Goal: Task Accomplishment & Management: Manage account settings

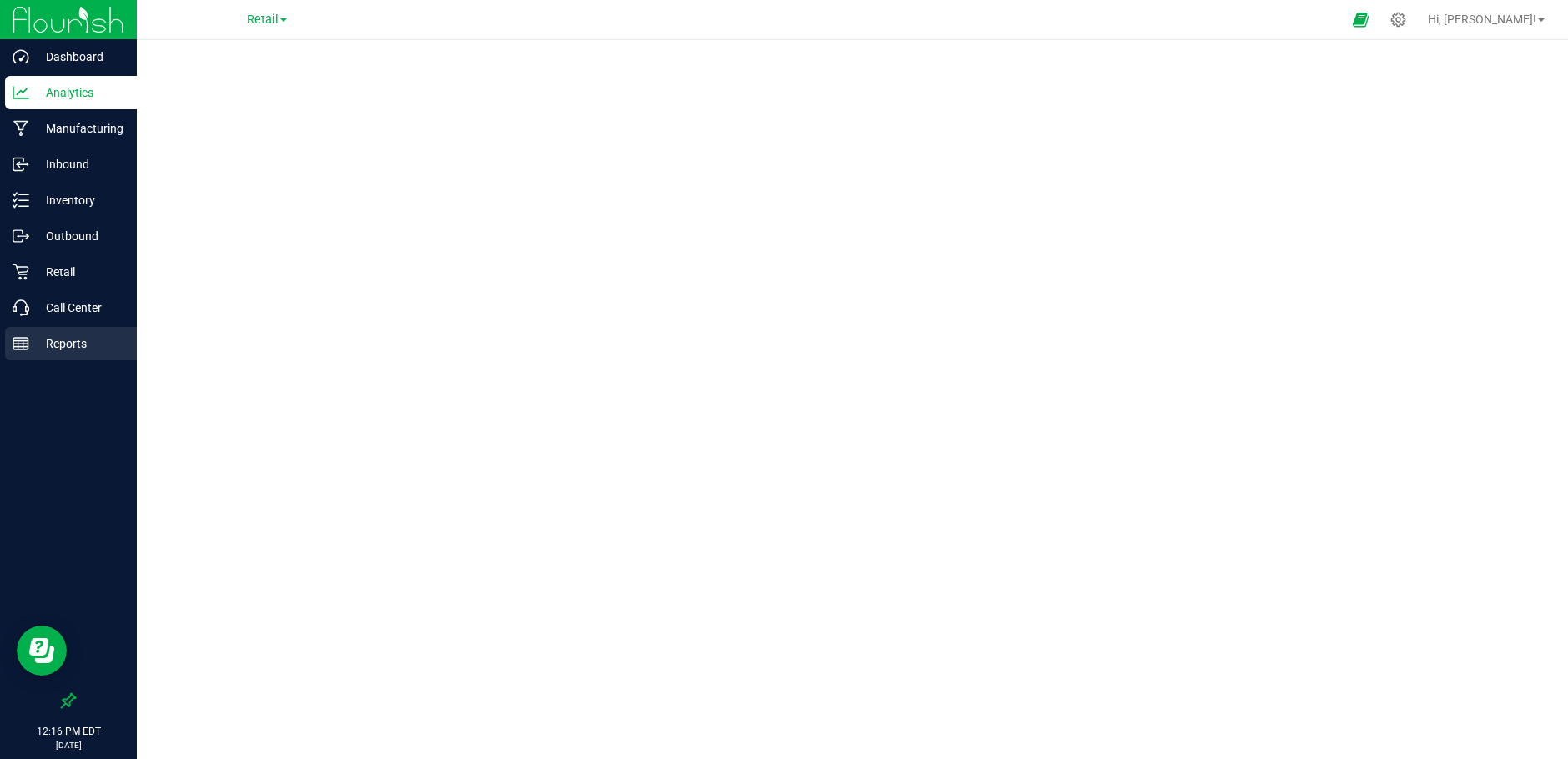
click at [60, 336] on p "Reports" at bounding box center [79, 343] width 100 height 20
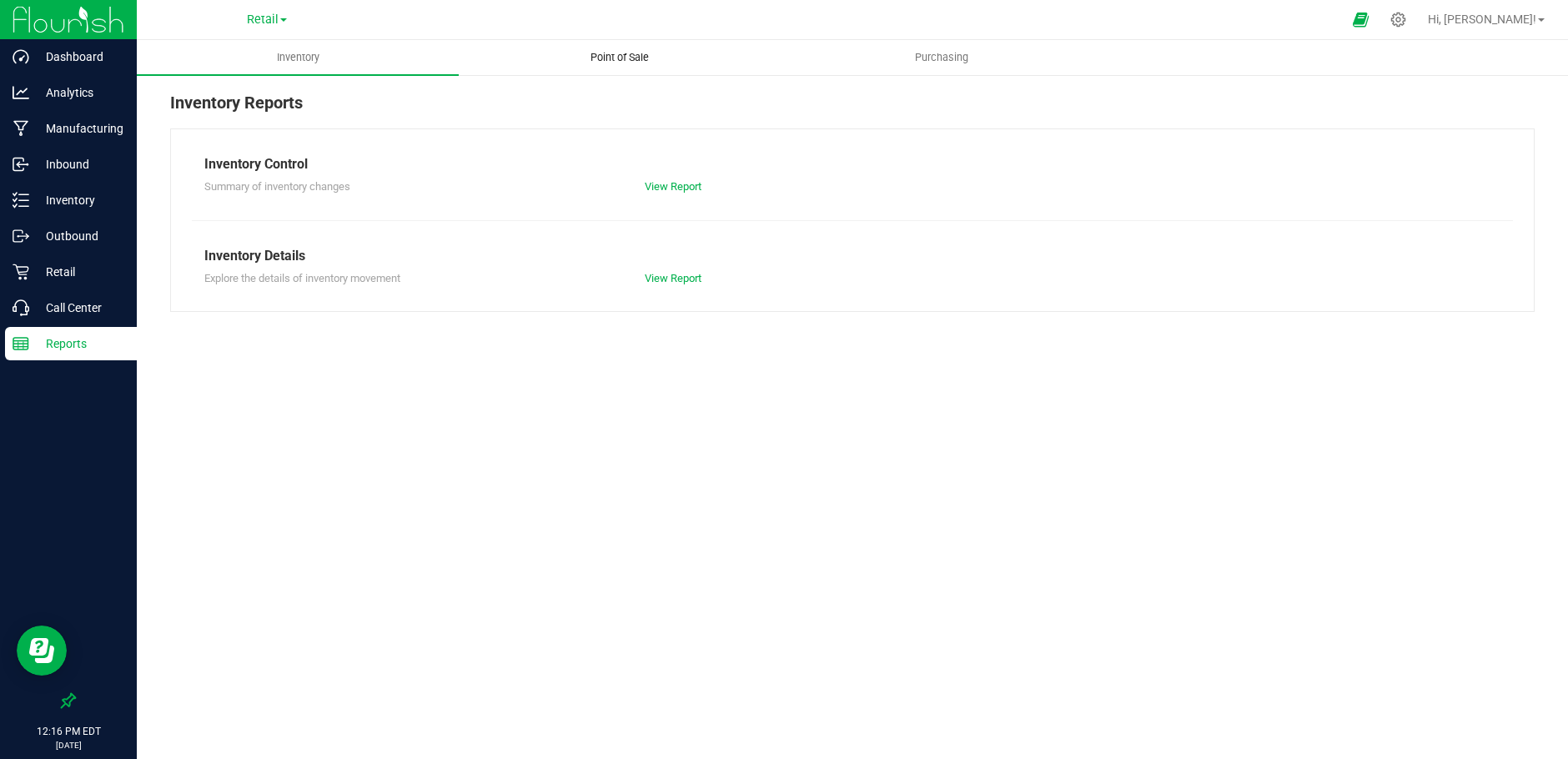
click at [609, 49] on uib-tab-heading "Point of Sale" at bounding box center [619, 58] width 320 height 33
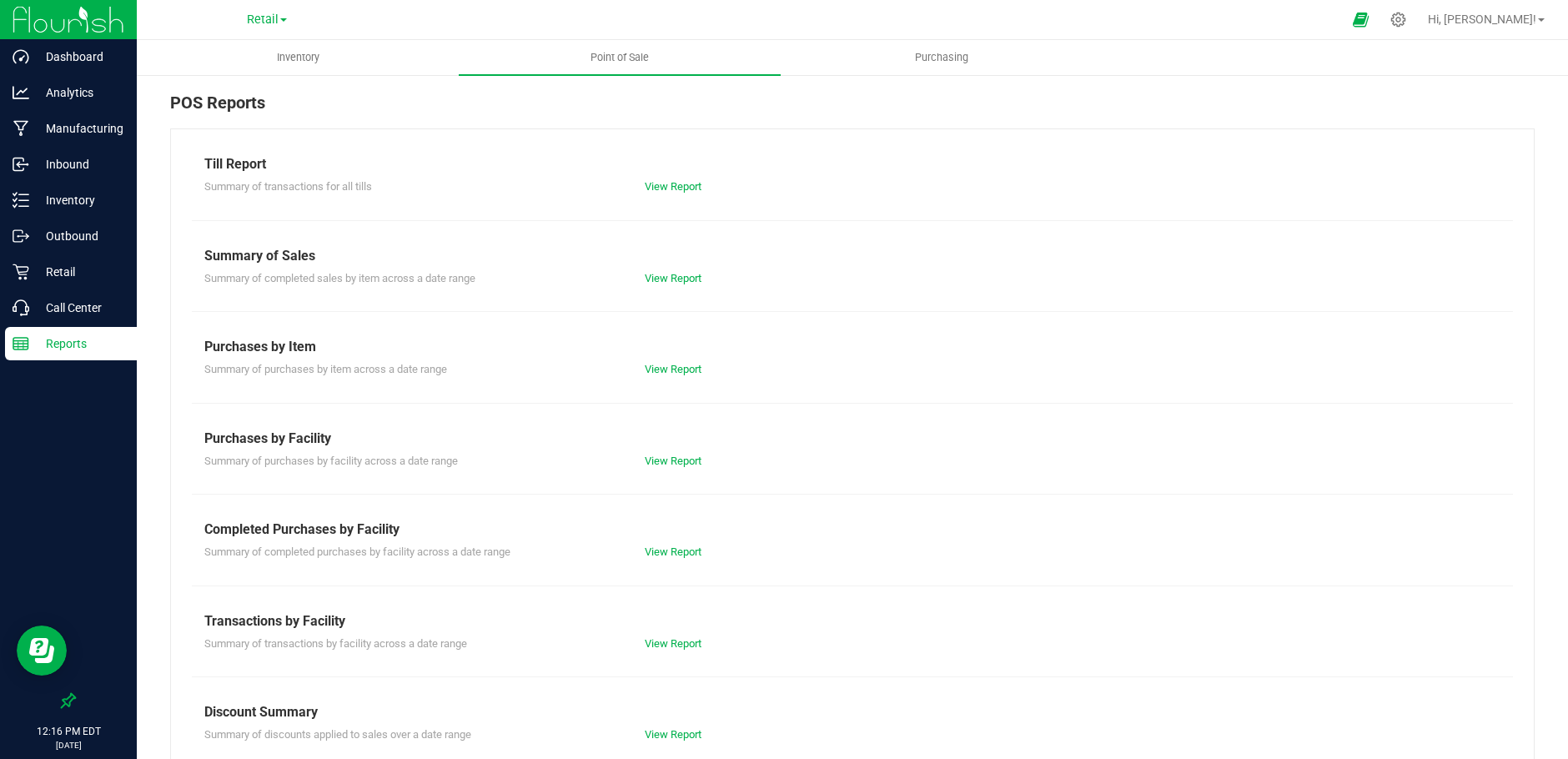
click at [711, 187] on div "View Report" at bounding box center [852, 187] width 440 height 17
click at [681, 181] on link "View Report" at bounding box center [673, 186] width 57 height 13
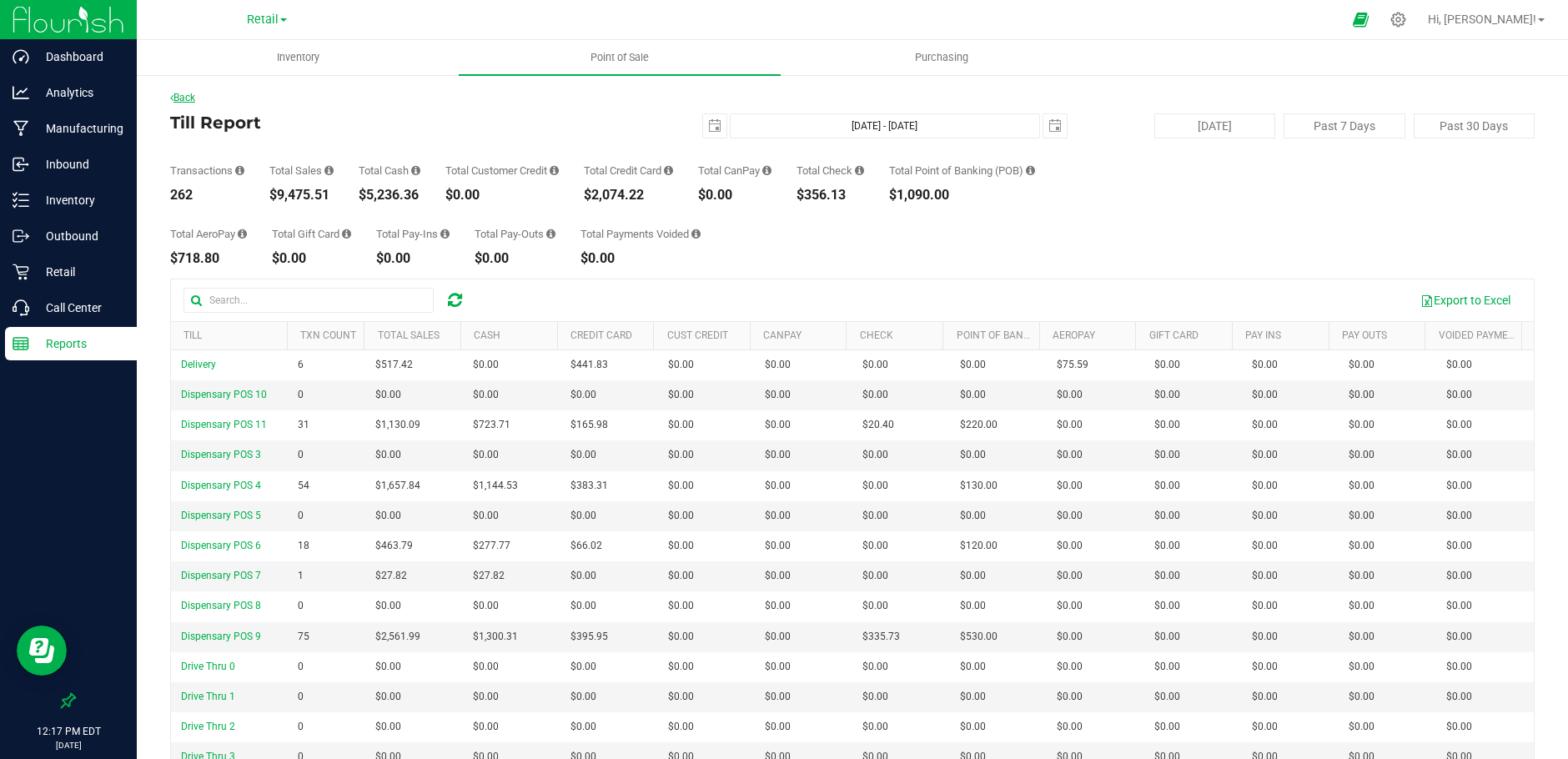
click at [183, 94] on link "Back" at bounding box center [183, 98] width 25 height 12
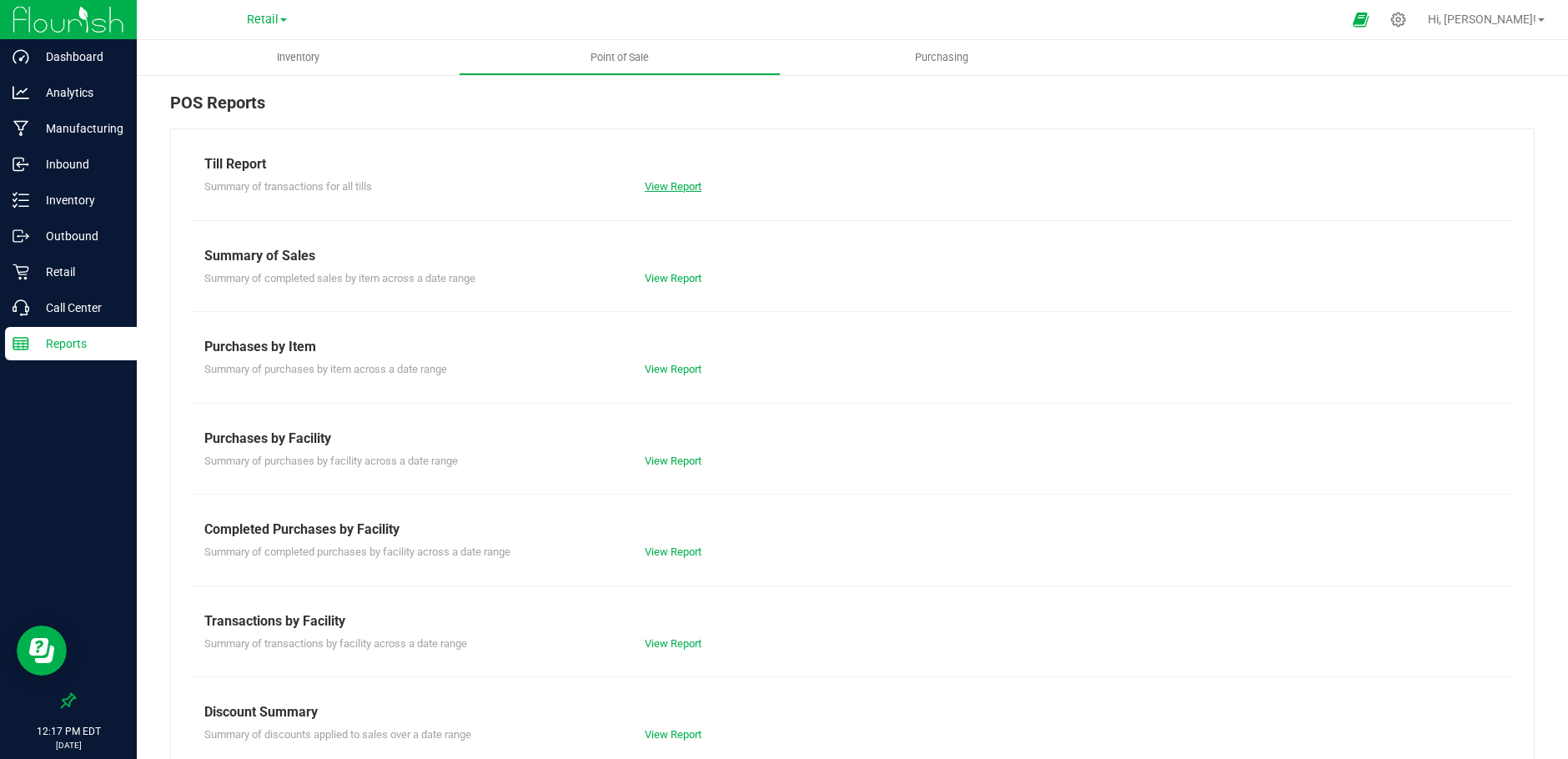
click at [686, 188] on link "View Report" at bounding box center [673, 186] width 57 height 13
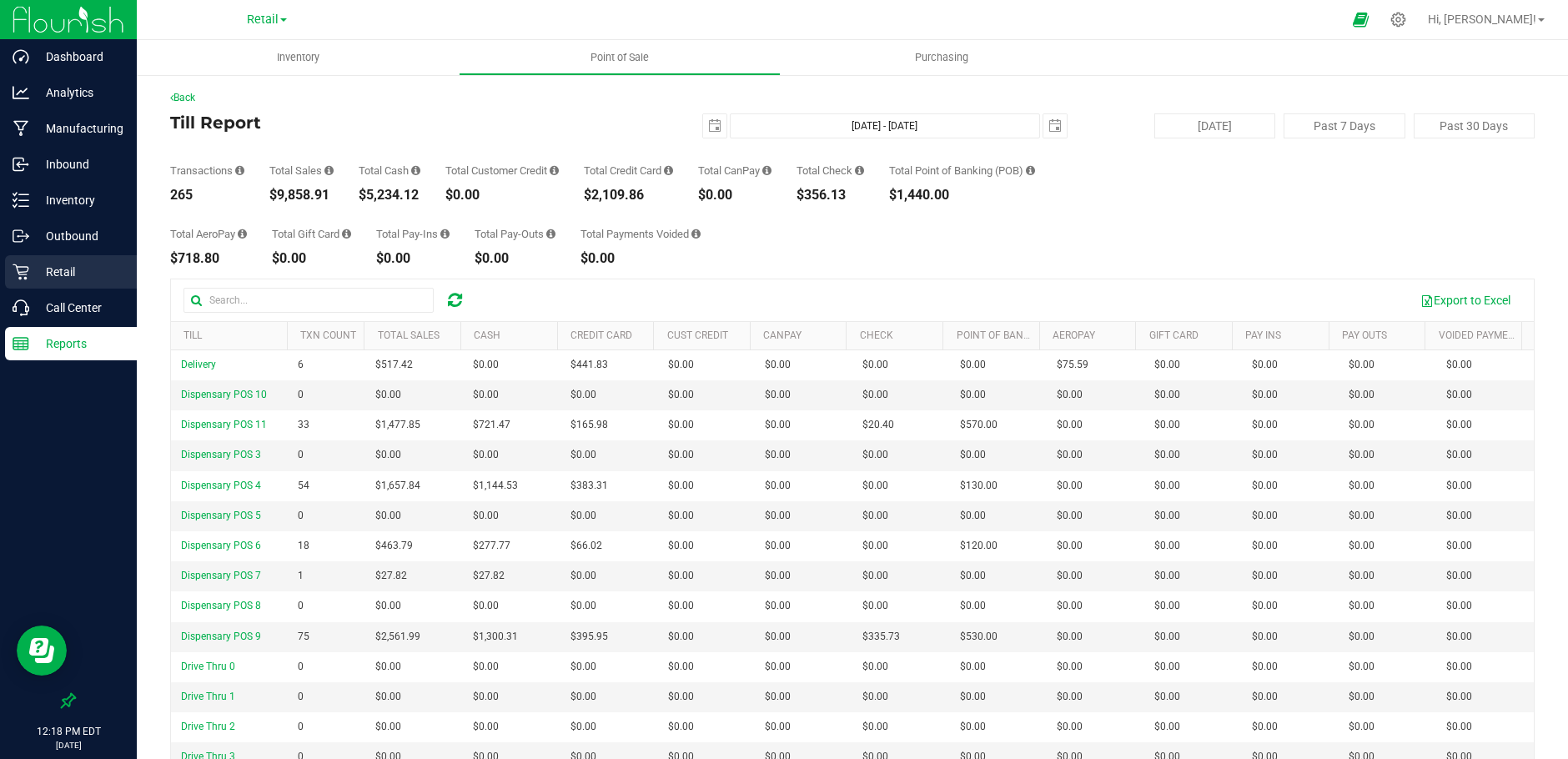
click at [65, 276] on p "Retail" at bounding box center [79, 272] width 100 height 20
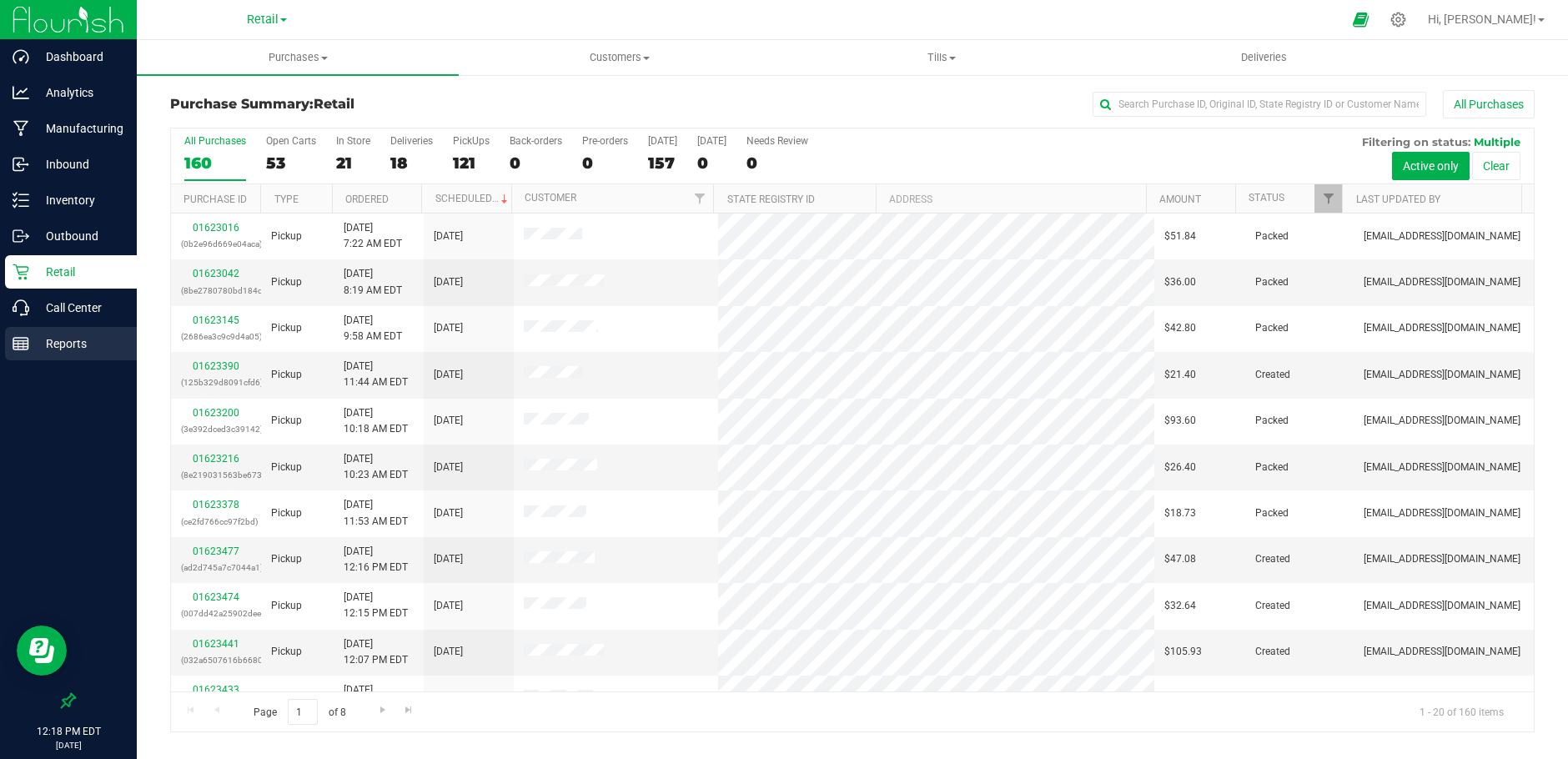
click at [56, 338] on p "Reports" at bounding box center [79, 343] width 100 height 20
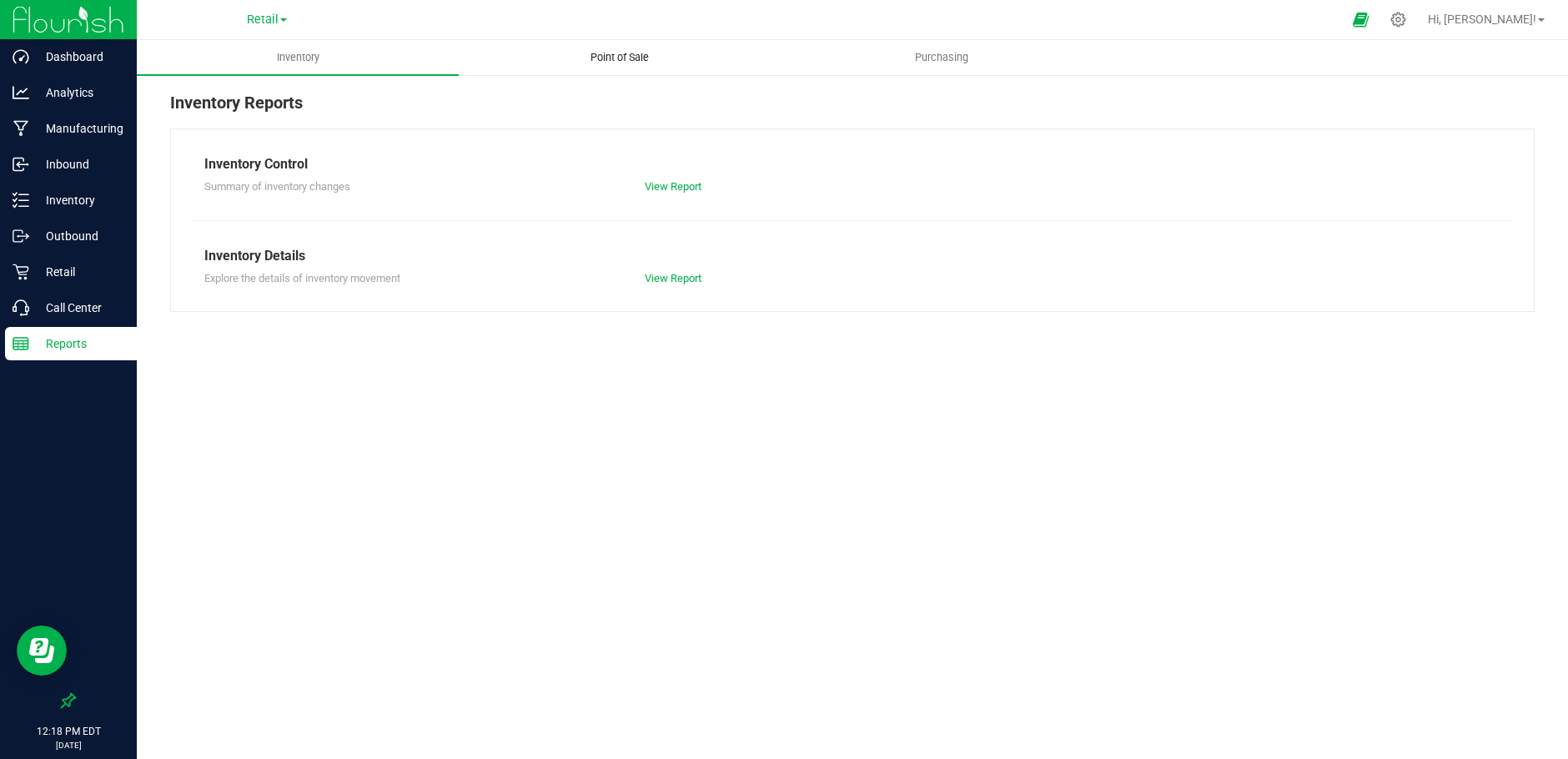
click at [623, 60] on span "Point of Sale" at bounding box center [620, 57] width 104 height 15
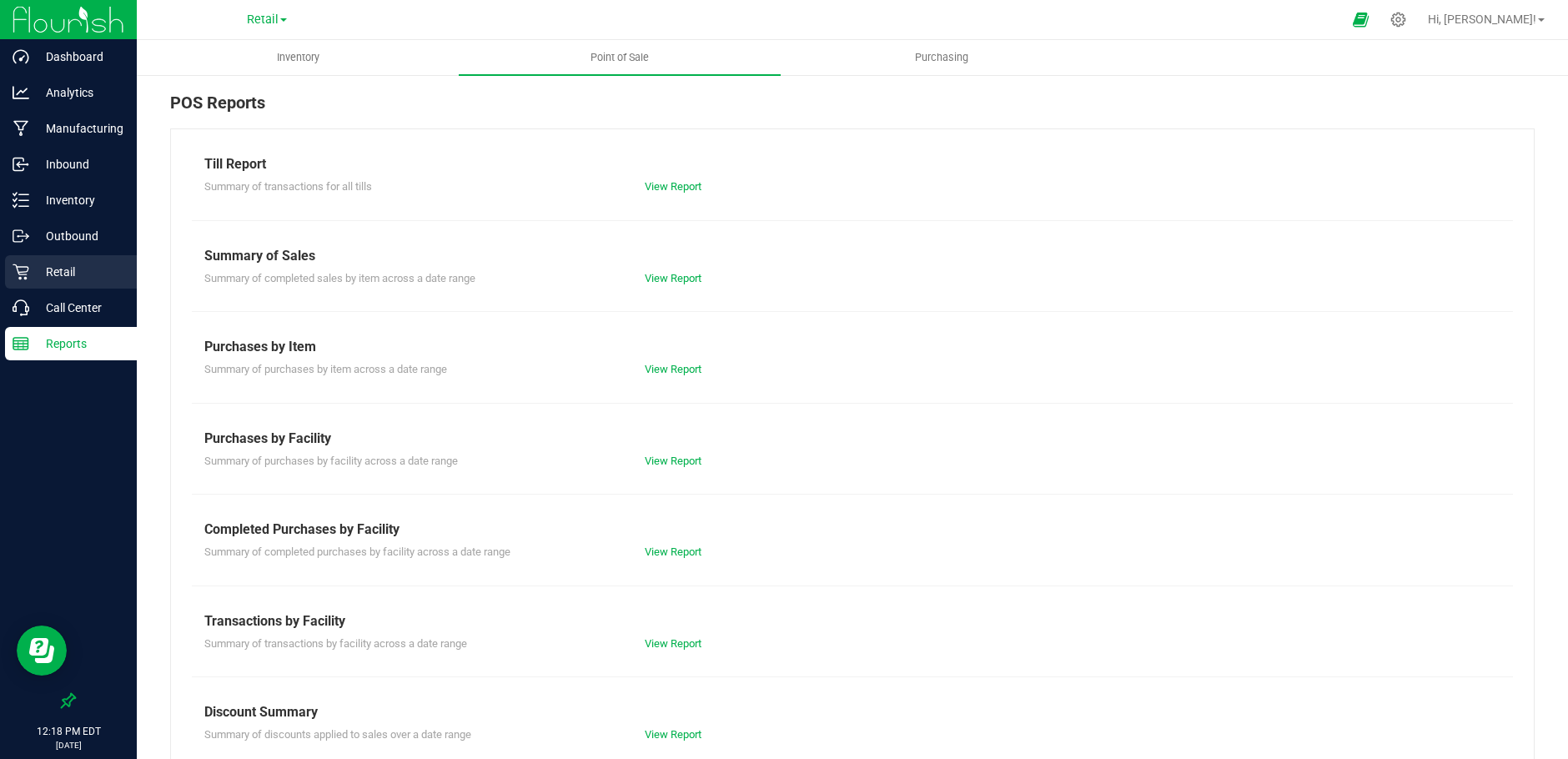
click at [60, 268] on p "Retail" at bounding box center [79, 272] width 100 height 20
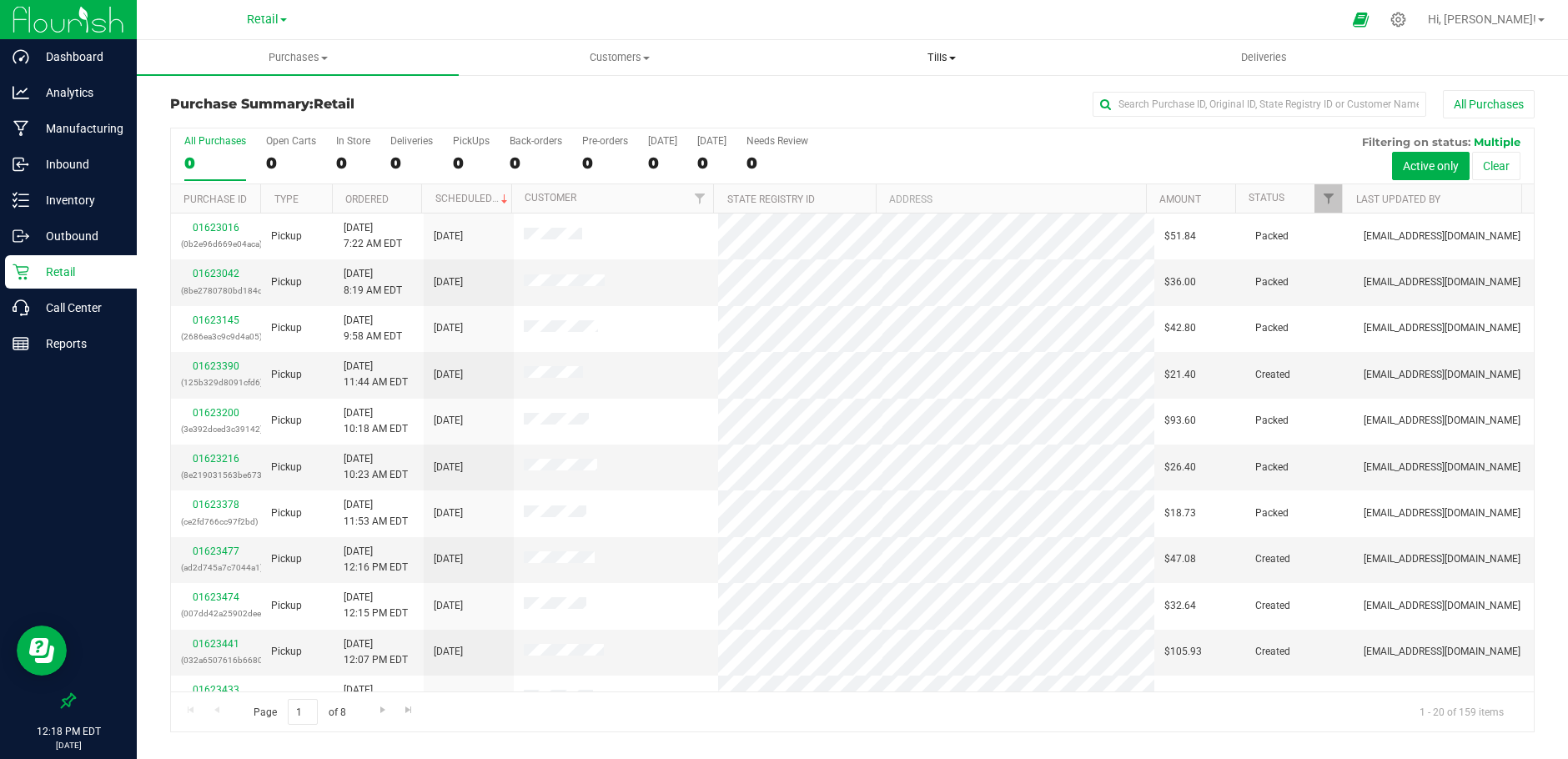
click at [944, 53] on span "Tills" at bounding box center [941, 57] width 320 height 15
click at [850, 101] on span "Manage tills" at bounding box center [836, 101] width 112 height 14
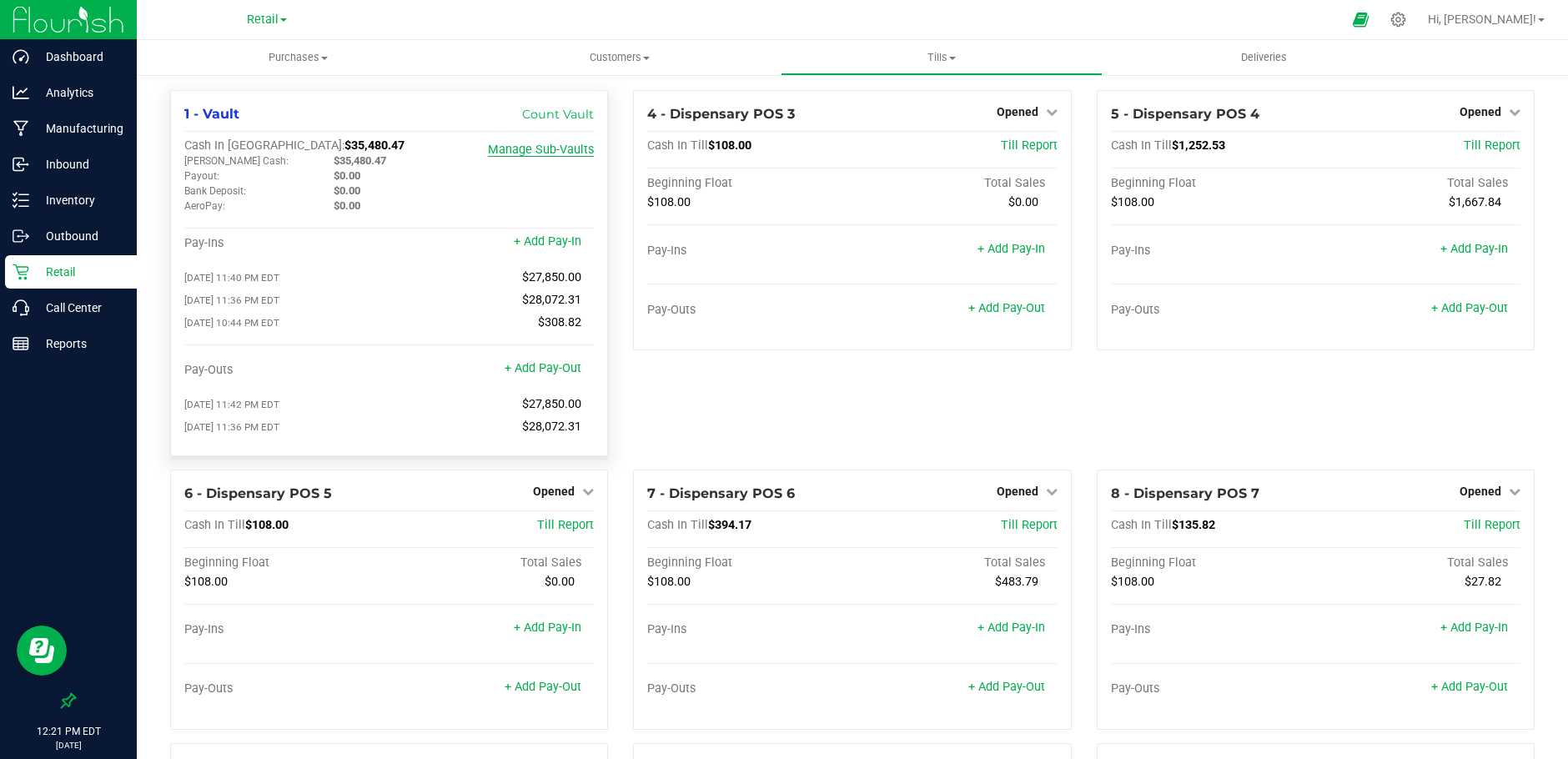
click at [547, 148] on link "Manage Sub-Vaults" at bounding box center [541, 150] width 106 height 14
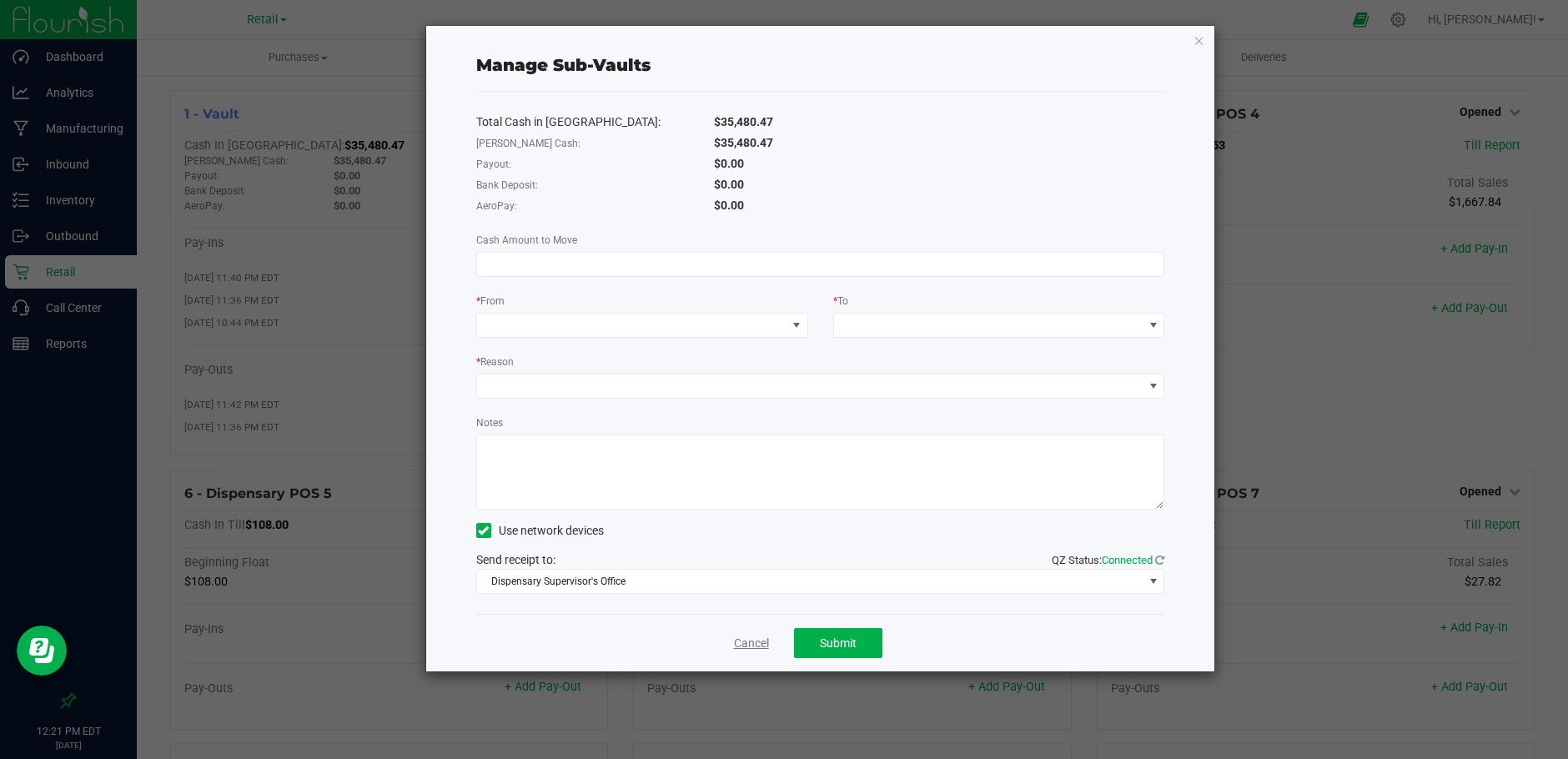
click at [749, 647] on link "Cancel" at bounding box center [751, 644] width 35 height 18
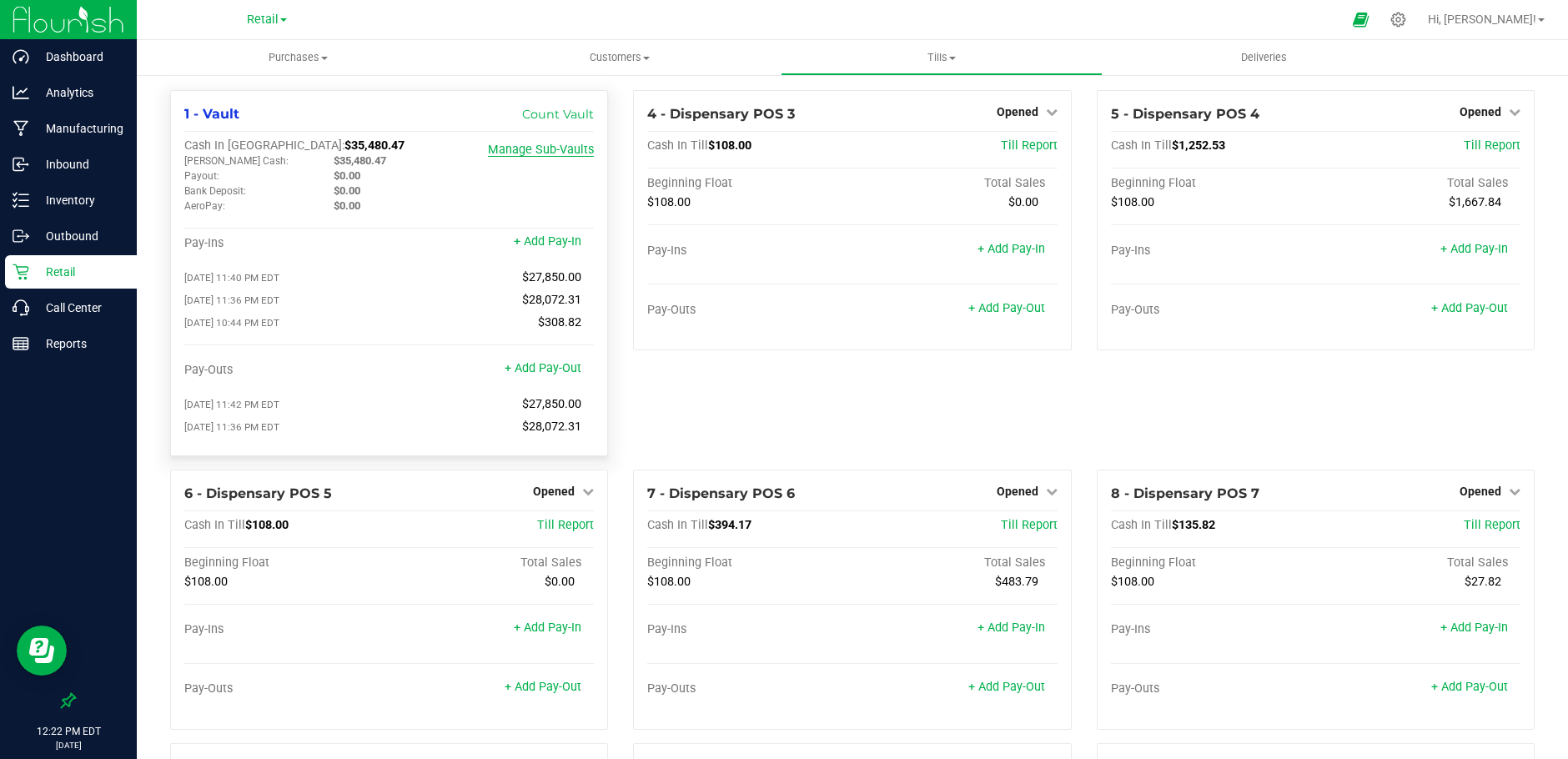
click at [523, 149] on link "Manage Sub-Vaults" at bounding box center [541, 150] width 106 height 14
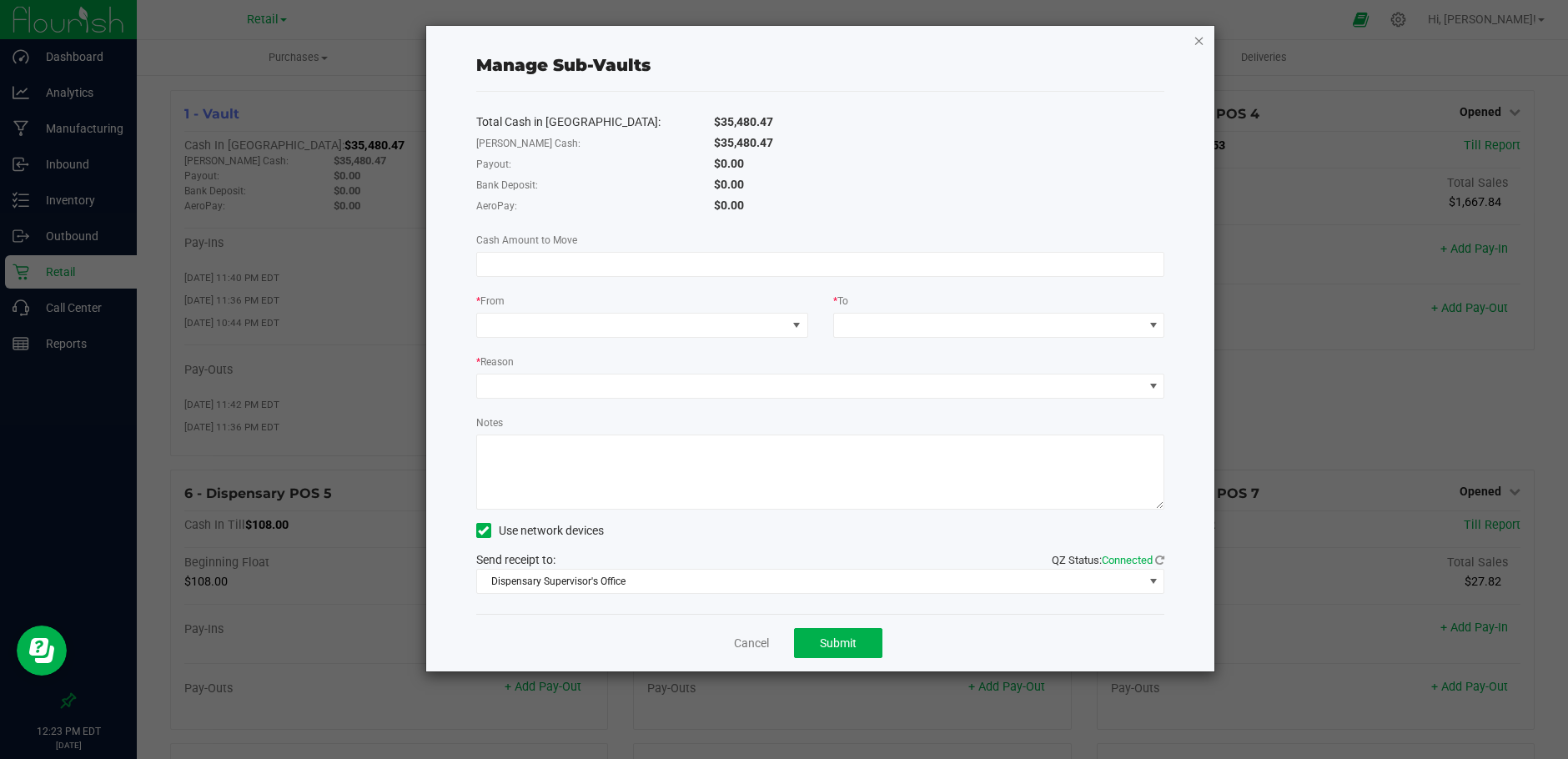
click at [1193, 37] on icon "button" at bounding box center [1199, 40] width 12 height 20
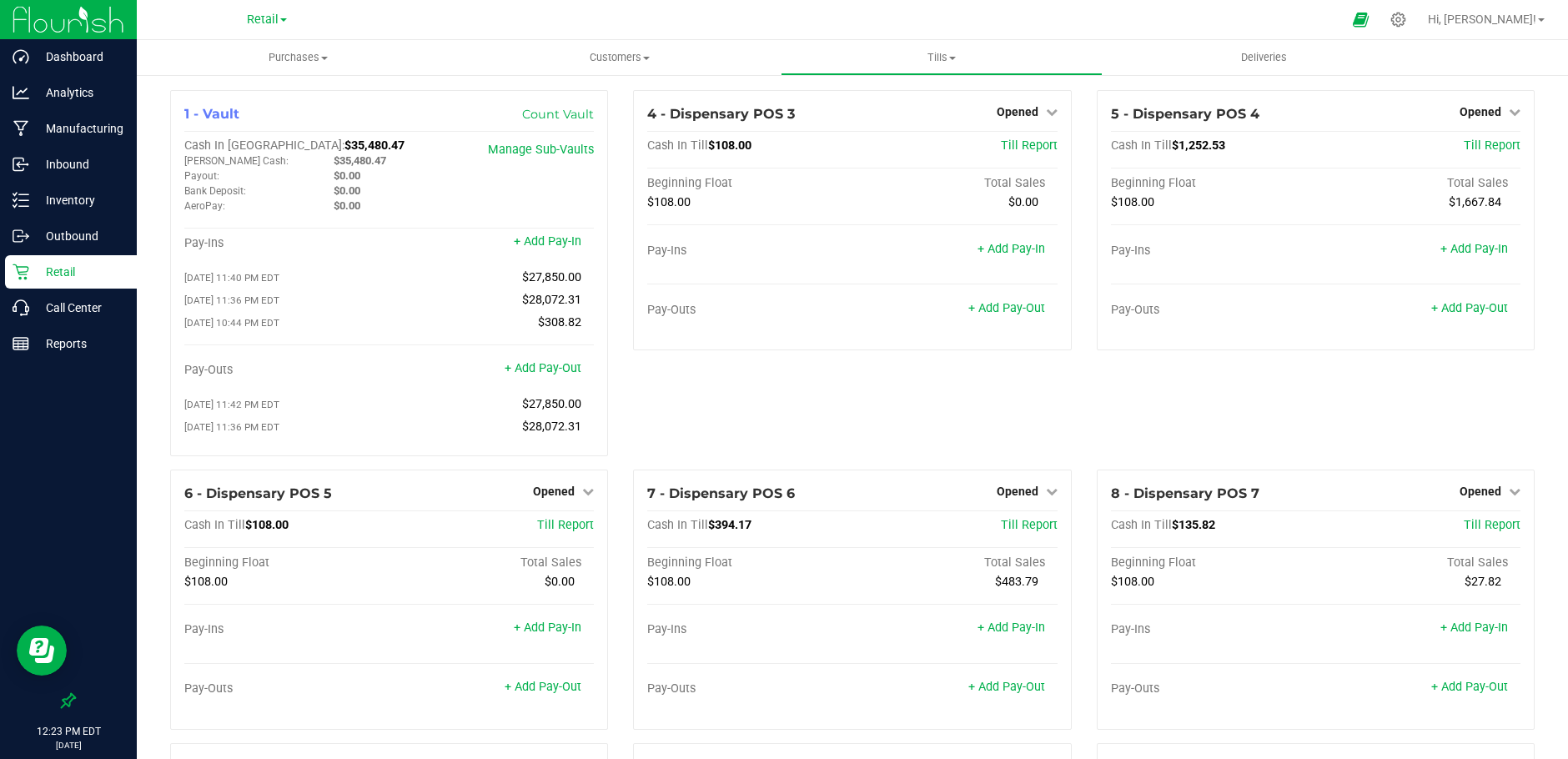
click at [752, 411] on div "4 - Dispensary POS 3 Opened Close Till Cash In Till $108.00 Till Report Beginni…" at bounding box center [851, 280] width 463 height 380
click at [942, 61] on span "Tills" at bounding box center [941, 57] width 320 height 15
click at [562, 111] on link "Count Vault" at bounding box center [558, 113] width 71 height 15
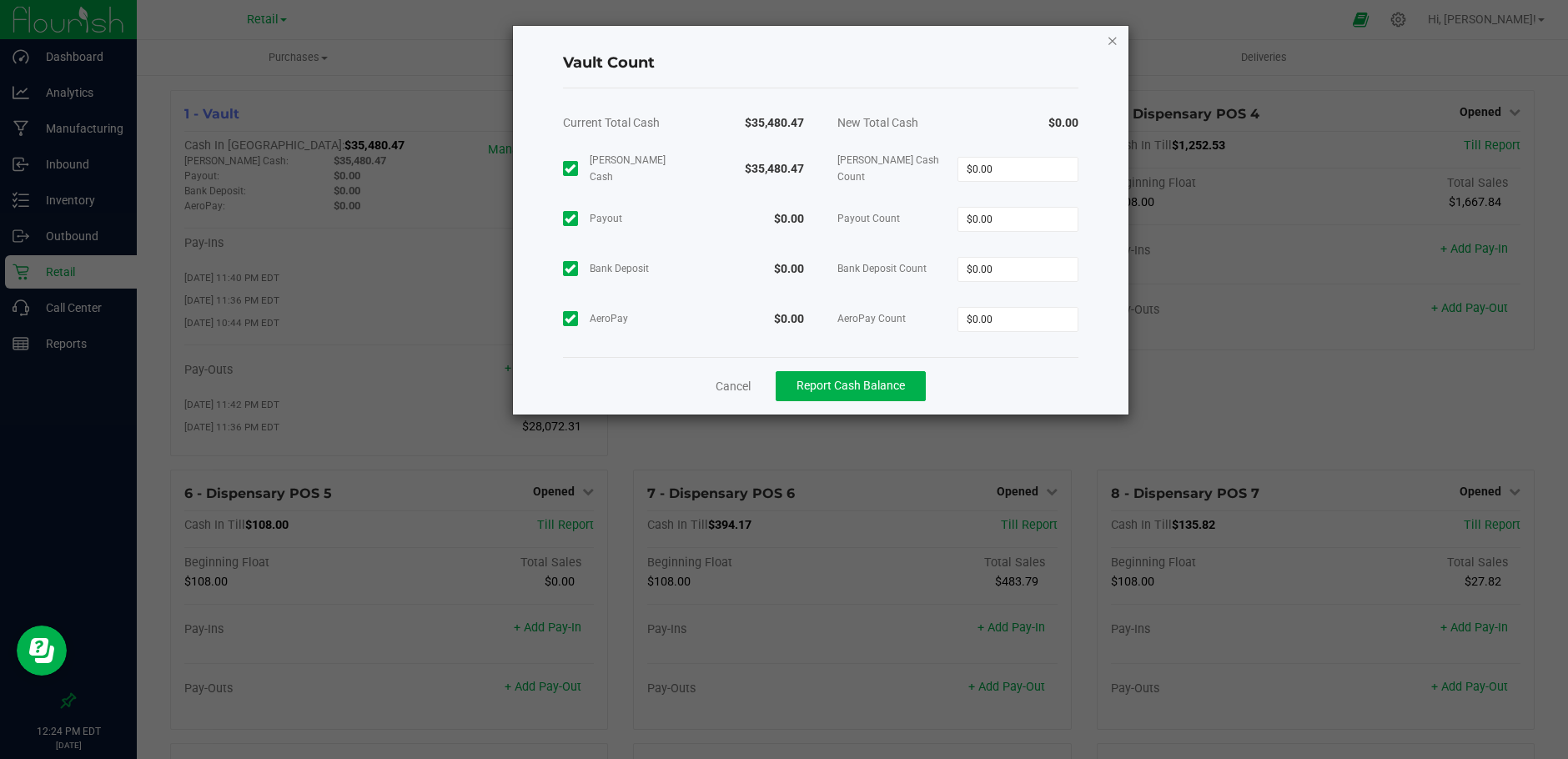
click at [1112, 41] on icon "button" at bounding box center [1113, 40] width 12 height 20
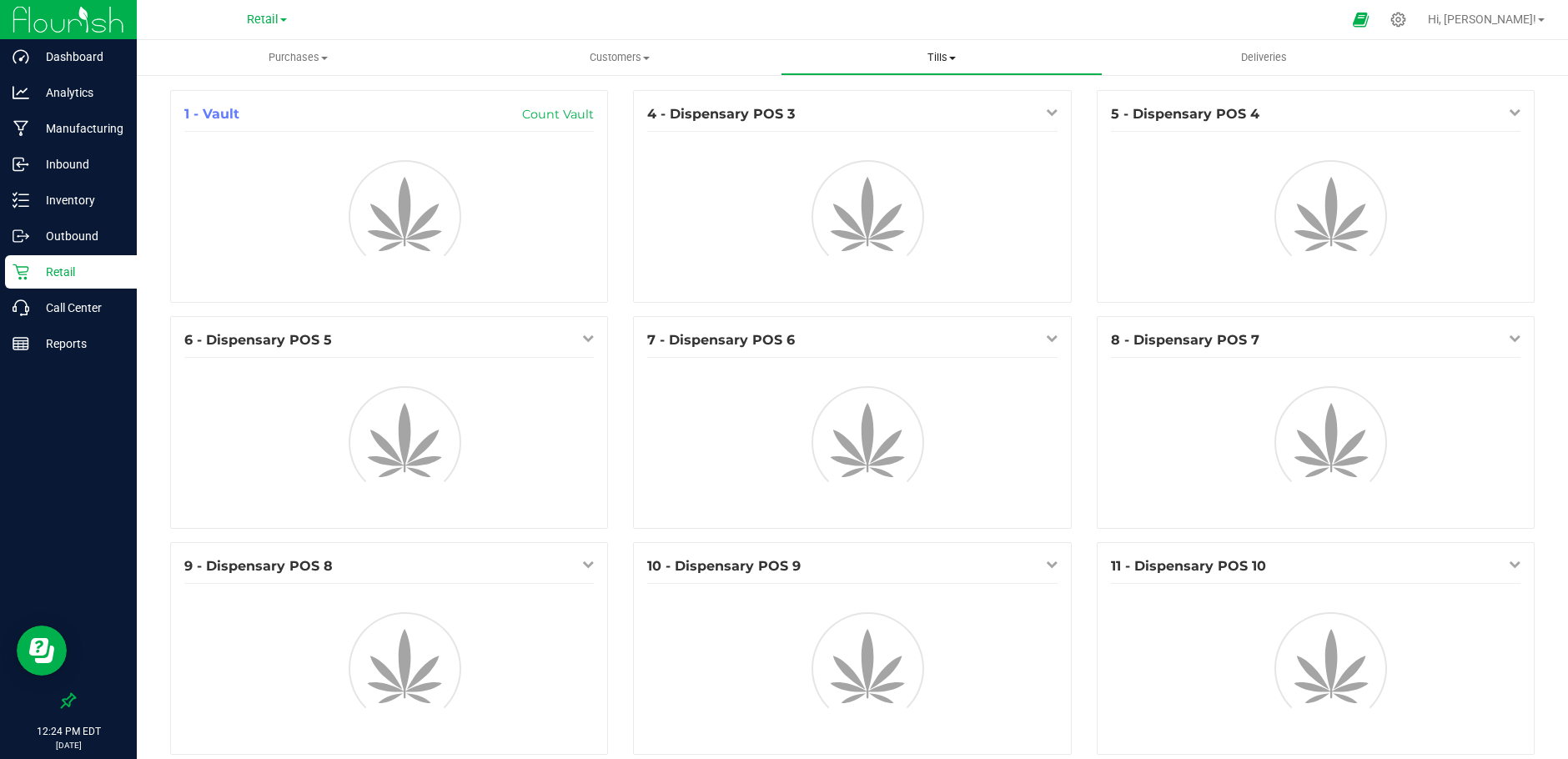
click at [934, 57] on span "Tills" at bounding box center [941, 57] width 320 height 15
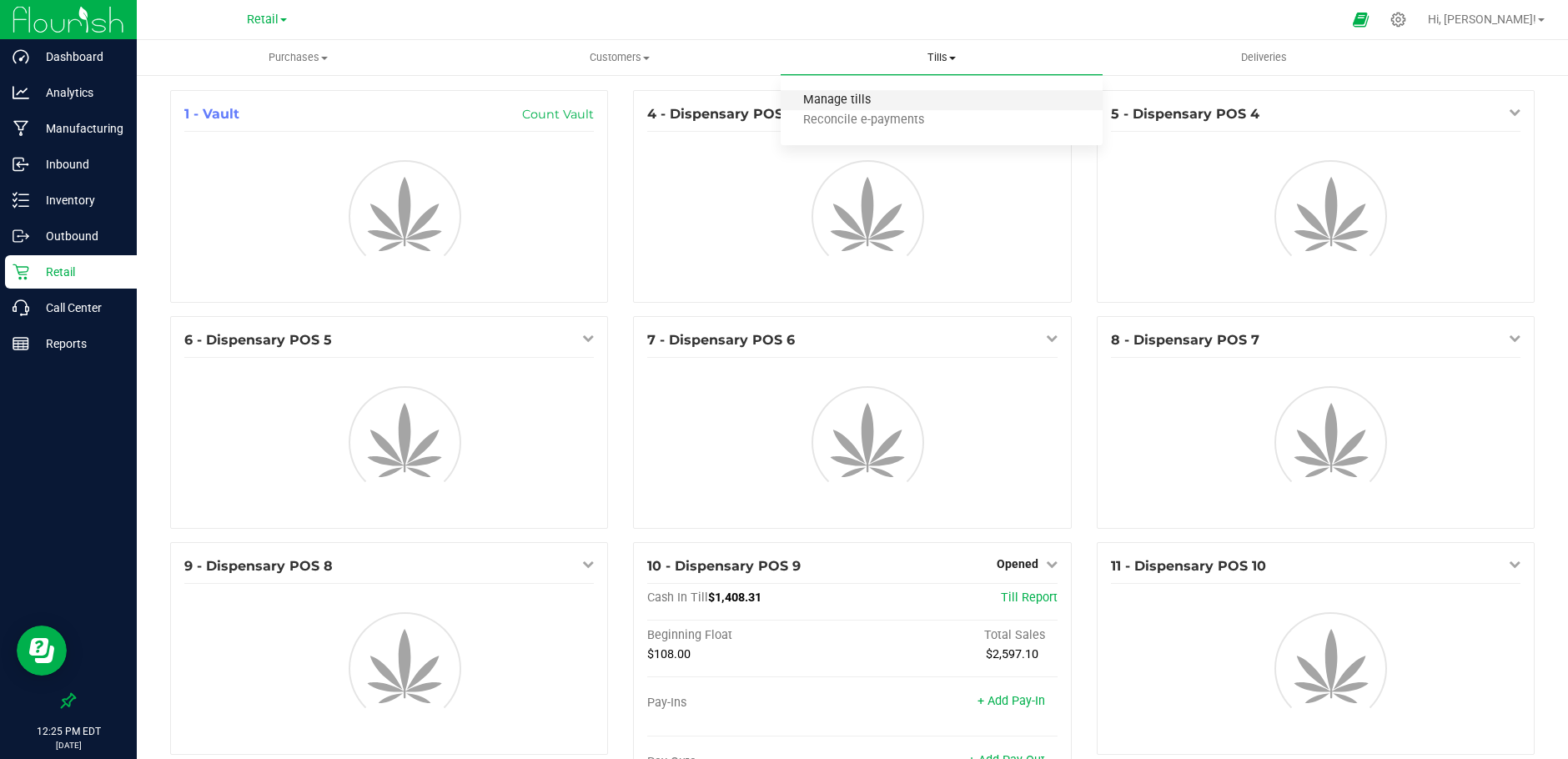
click at [842, 101] on span "Manage tills" at bounding box center [836, 101] width 112 height 14
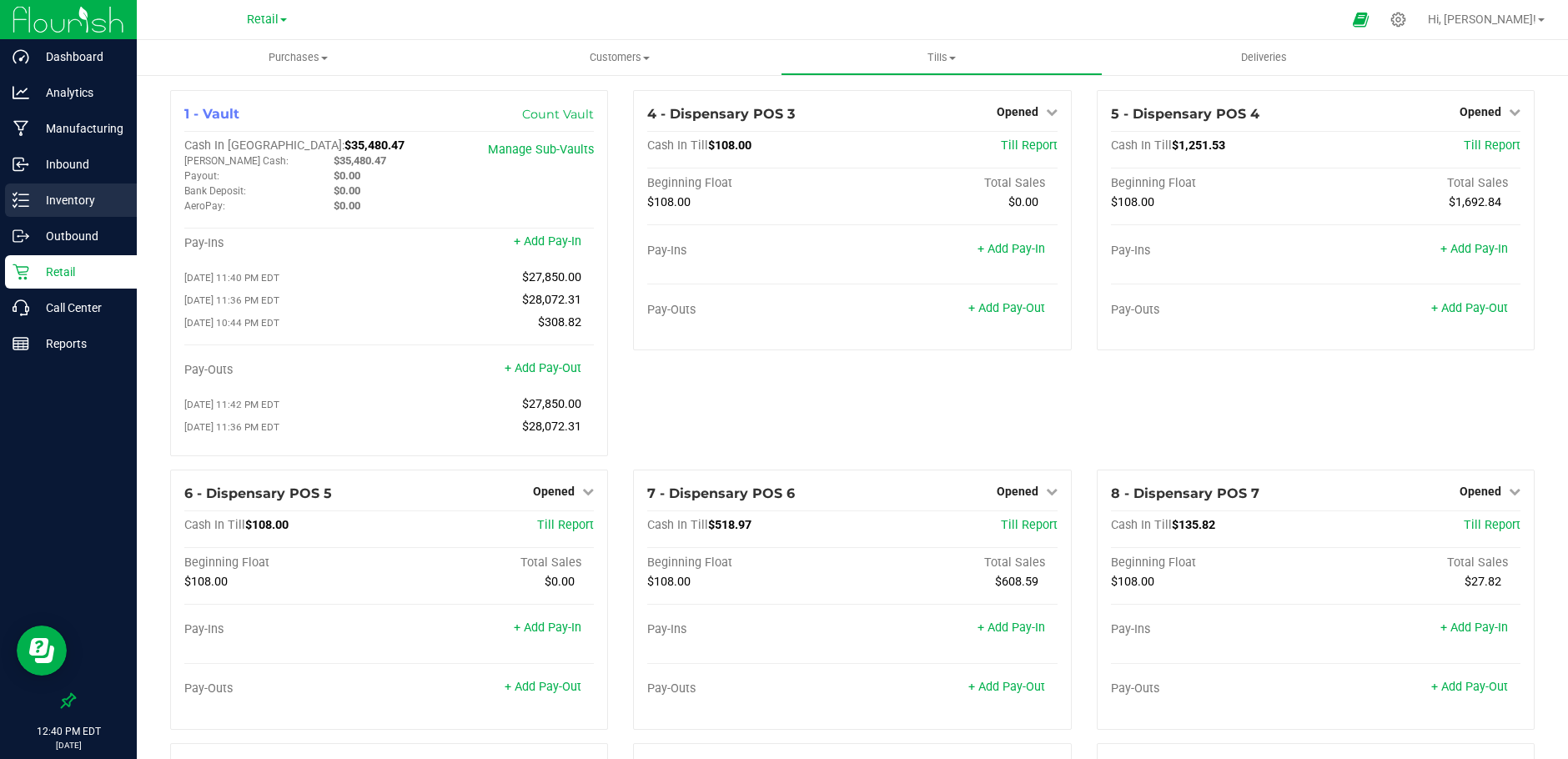
click at [55, 196] on p "Inventory" at bounding box center [79, 200] width 100 height 20
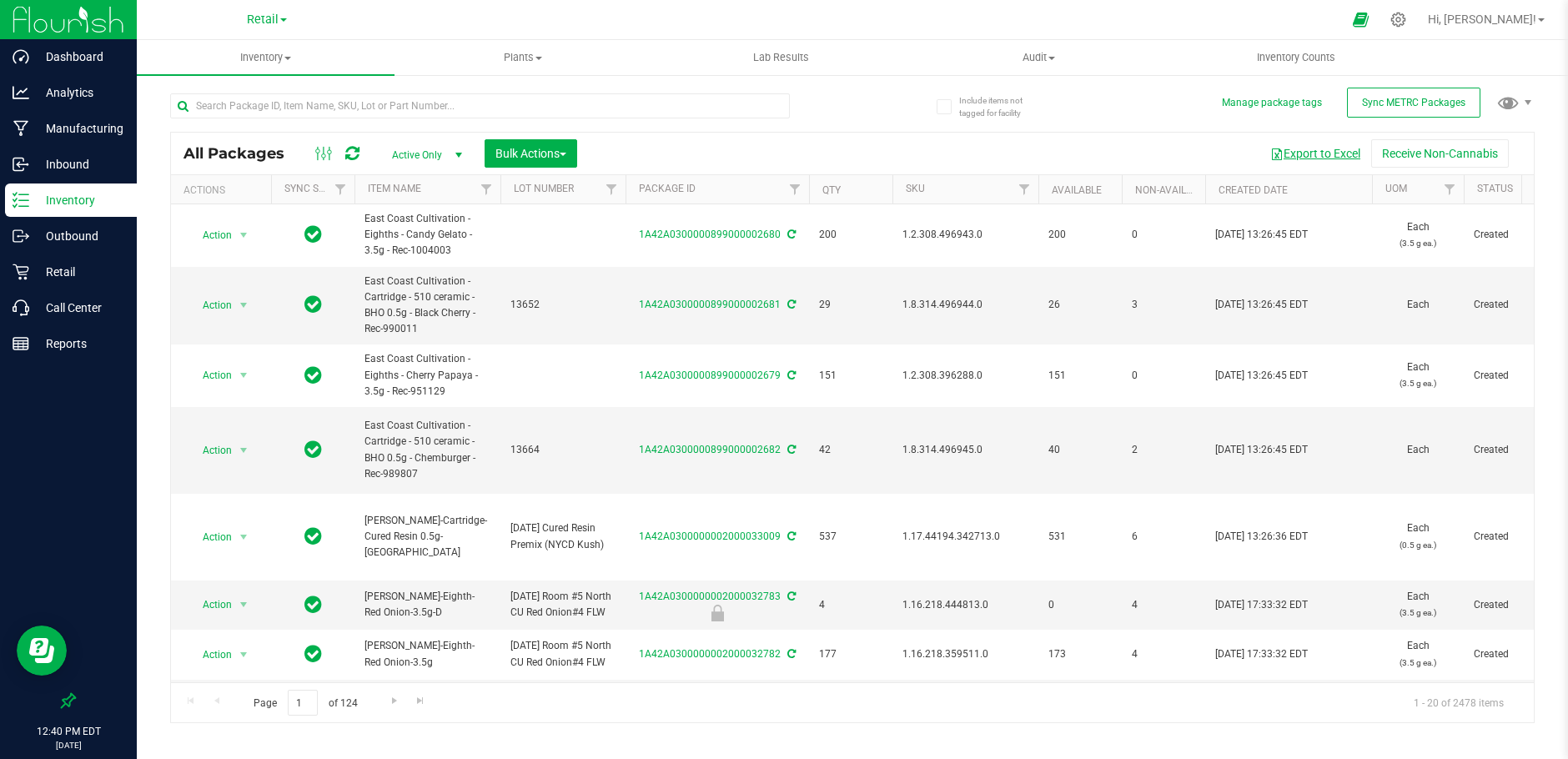
click at [1313, 154] on button "Export to Excel" at bounding box center [1316, 153] width 112 height 28
click at [269, 22] on span "Retail" at bounding box center [262, 20] width 31 height 15
click at [190, 54] on link "Cultivation" at bounding box center [266, 59] width 244 height 22
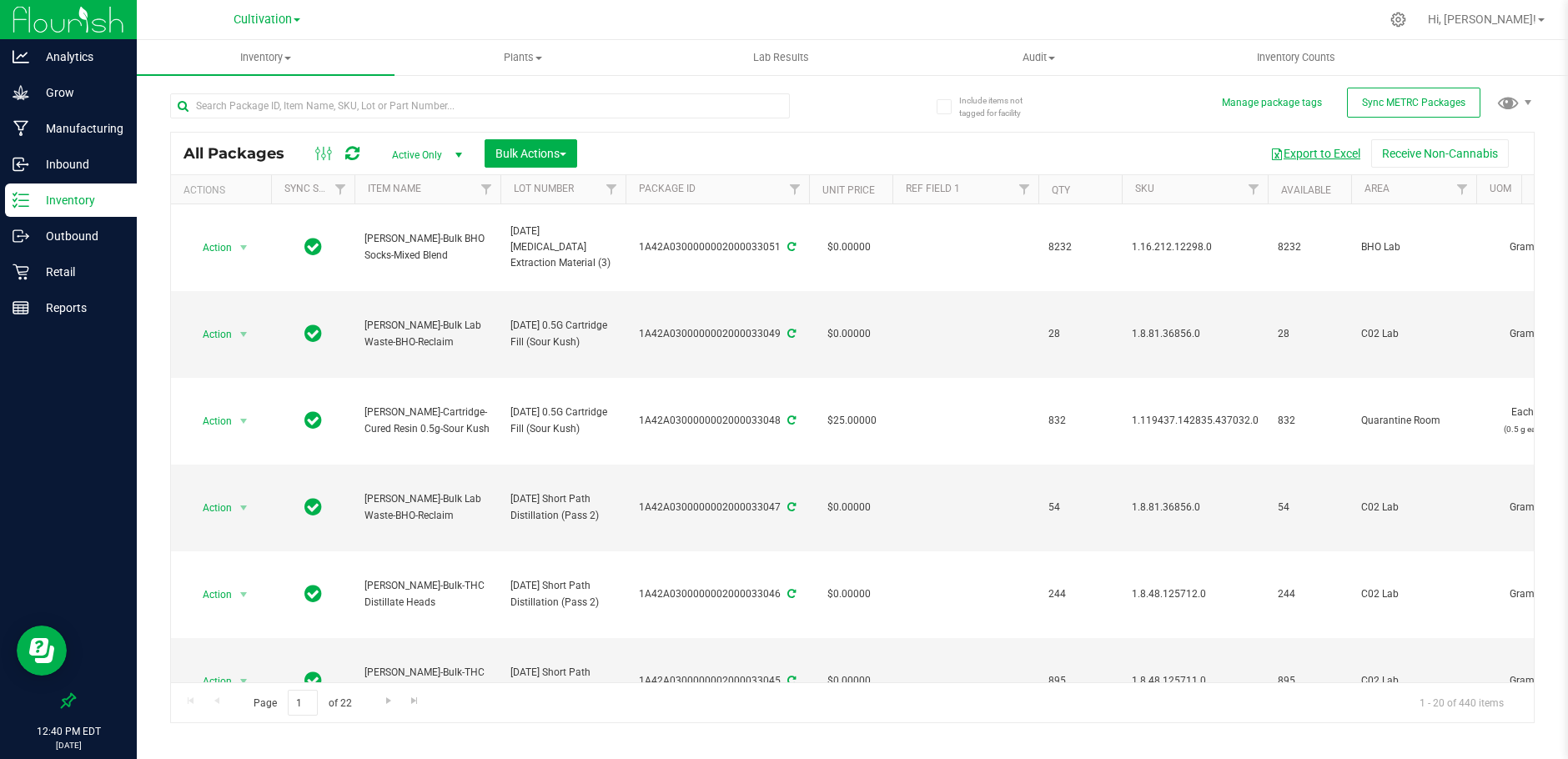
click at [1328, 148] on button "Export to Excel" at bounding box center [1316, 153] width 112 height 28
